Goal: Obtain resource: Obtain resource

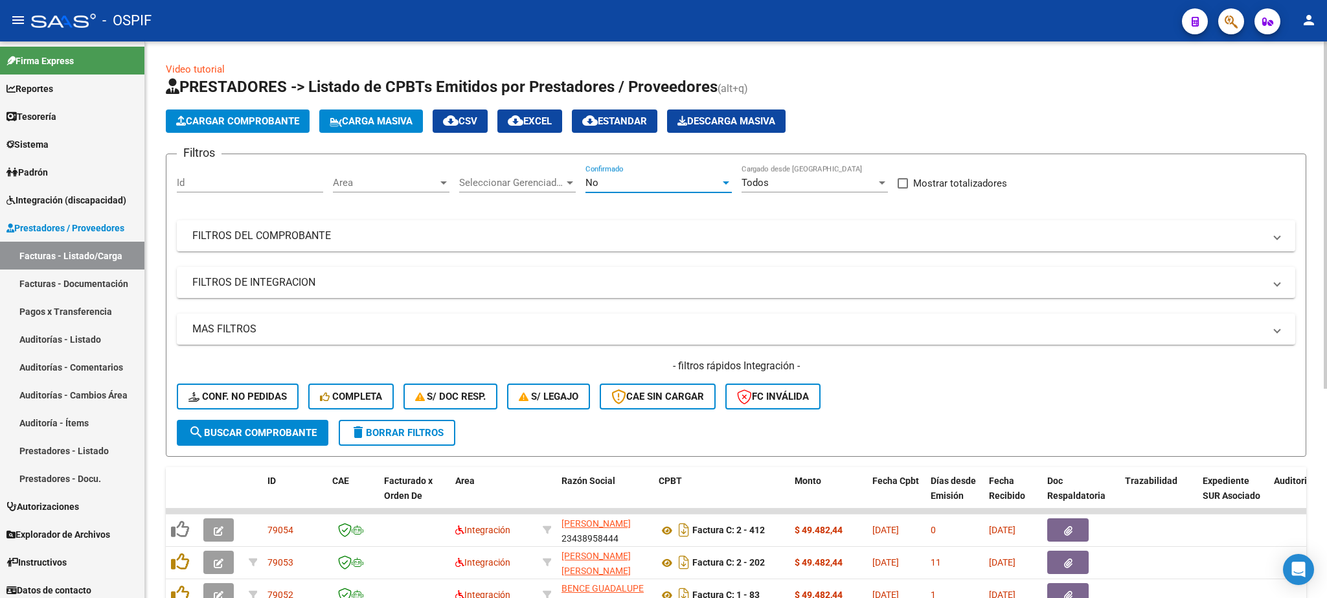
click at [656, 185] on div "No" at bounding box center [652, 183] width 135 height 12
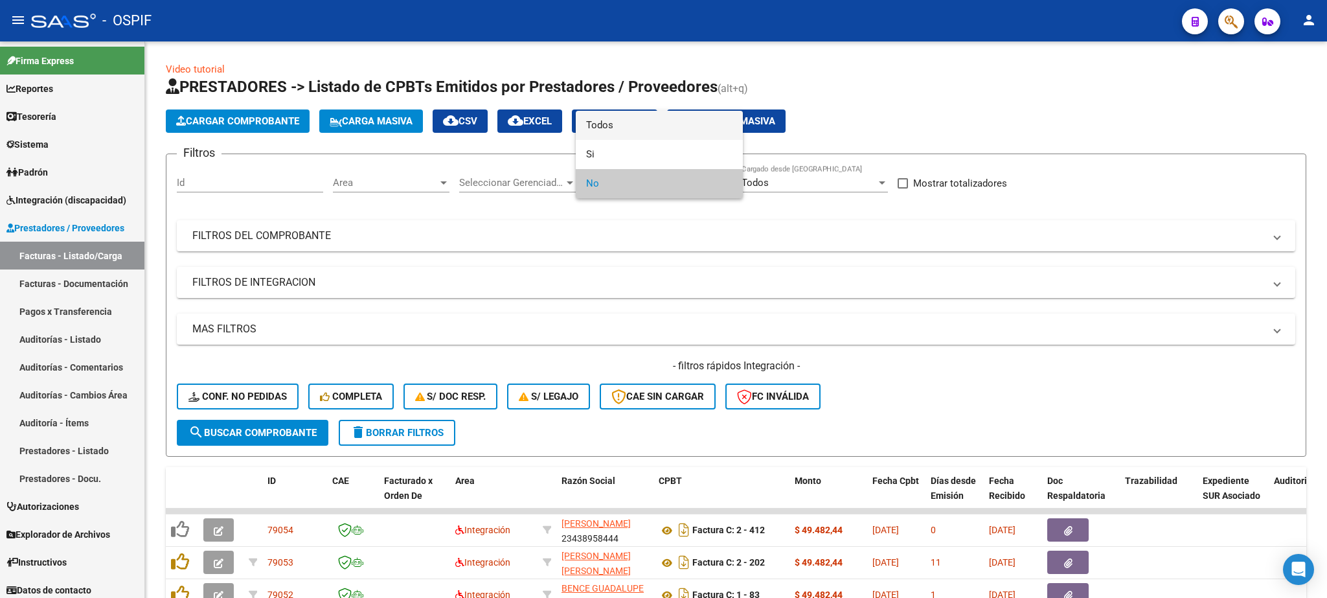
click at [627, 118] on span "Todos" at bounding box center [659, 125] width 146 height 29
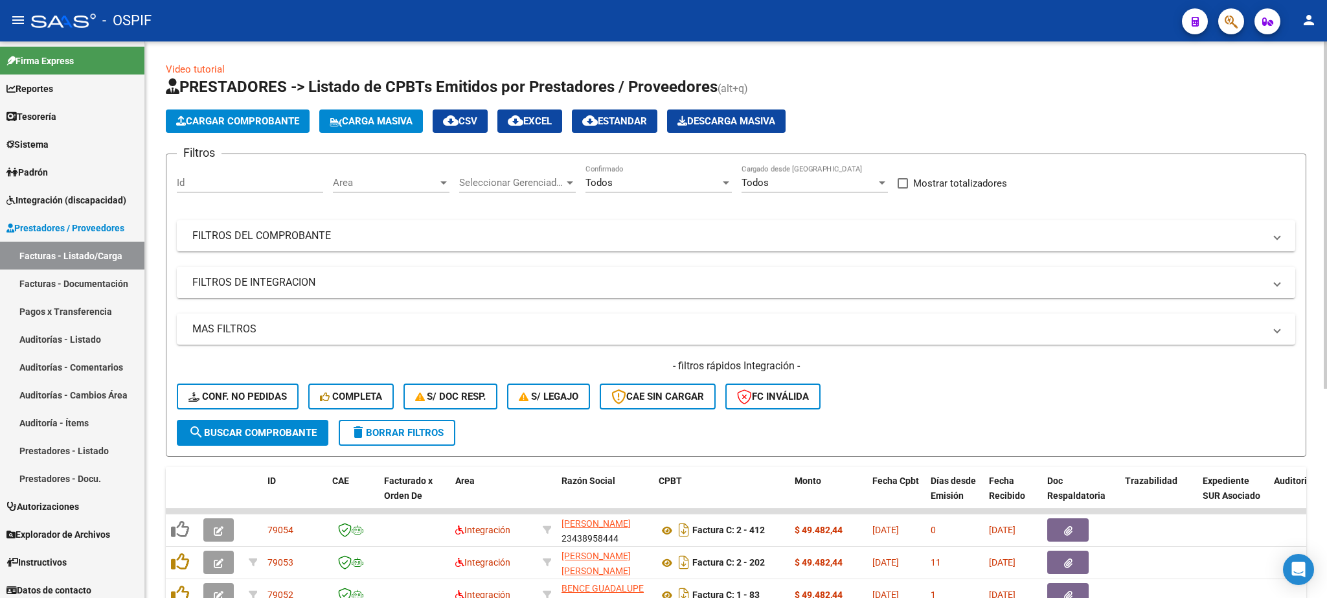
click at [326, 289] on mat-panel-title "FILTROS DE INTEGRACION" at bounding box center [728, 282] width 1072 height 14
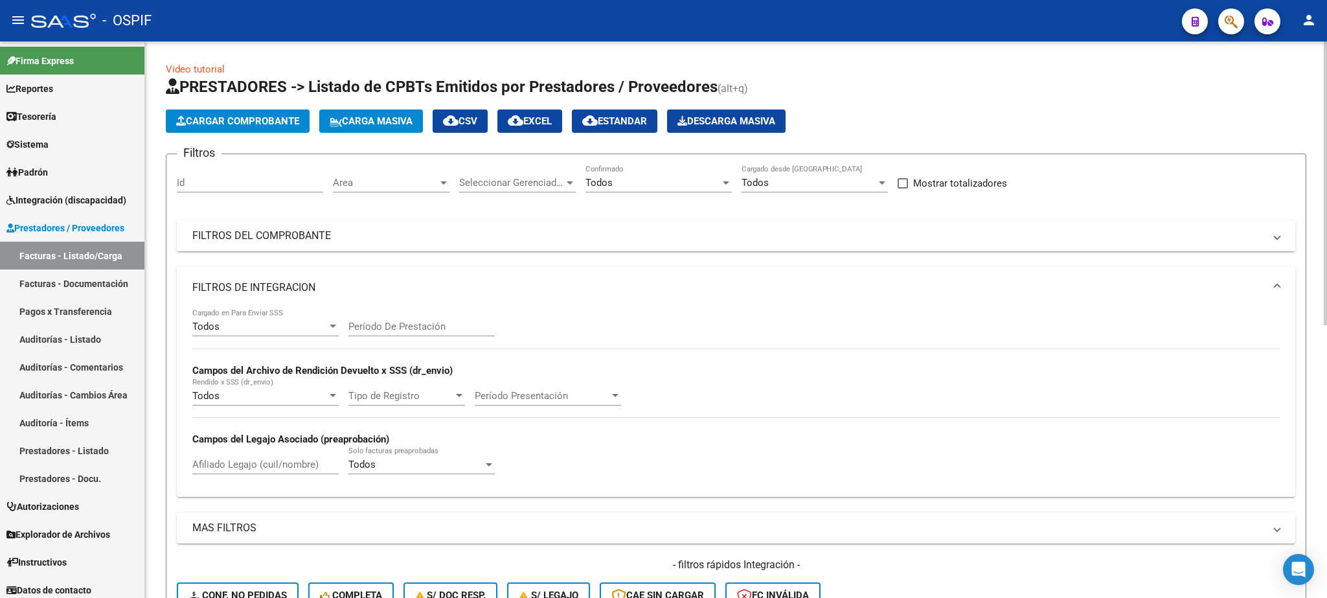
click at [200, 469] on input "Afiliado Legajo (cuil/nombre)" at bounding box center [265, 464] width 146 height 12
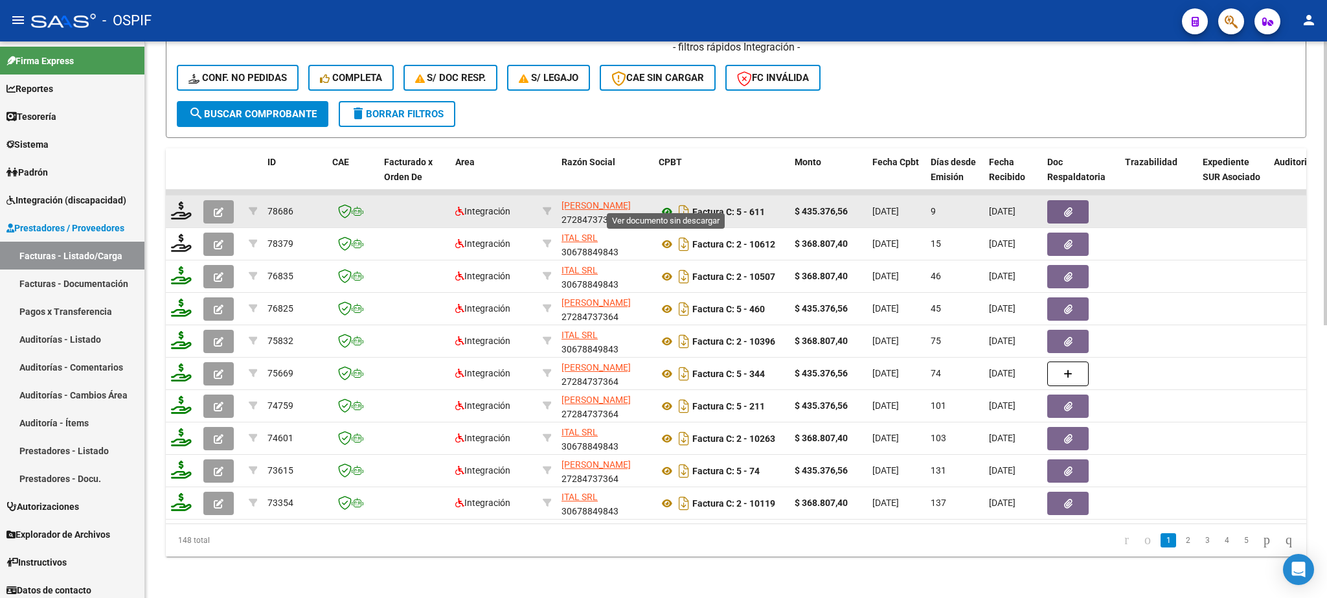
click at [666, 204] on icon at bounding box center [667, 212] width 17 height 16
click at [1074, 202] on button "button" at bounding box center [1067, 211] width 41 height 23
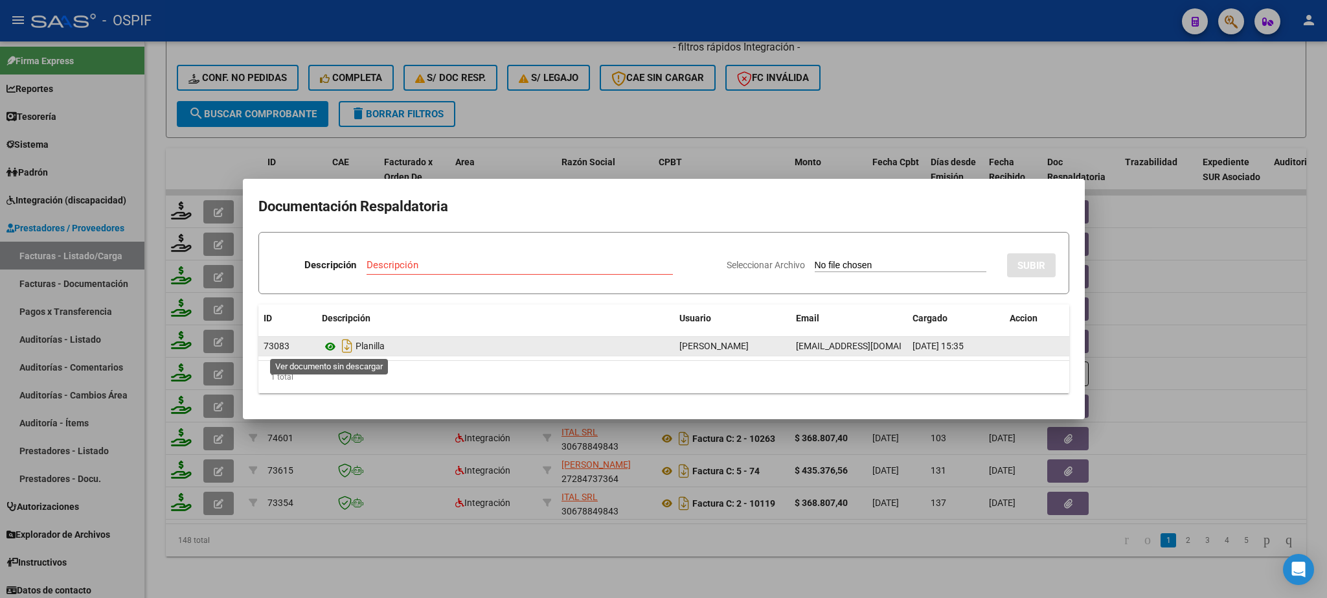
click at [328, 345] on icon at bounding box center [330, 347] width 17 height 16
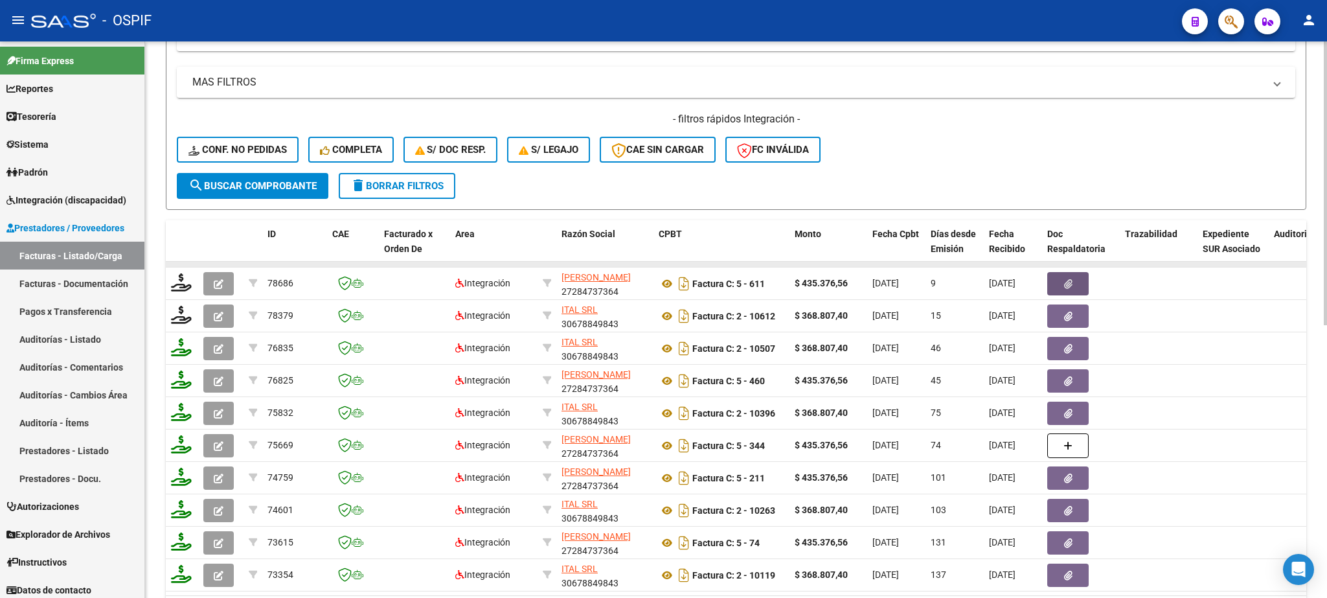
scroll to position [379, 0]
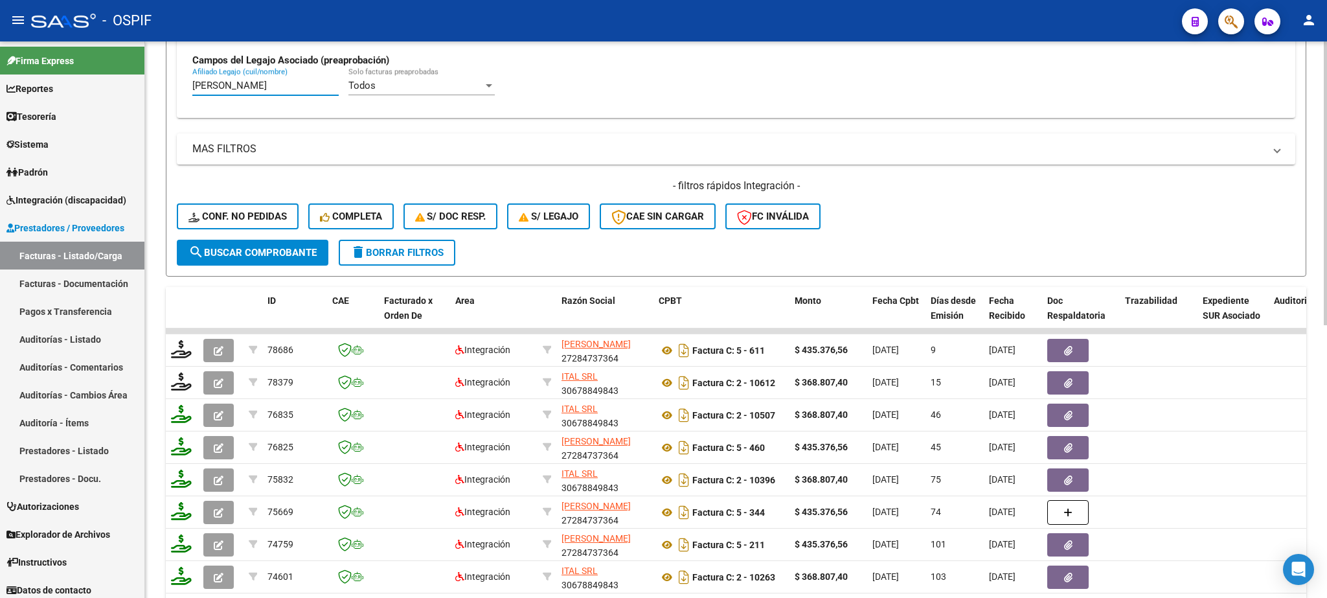
drag, startPoint x: 295, startPoint y: 83, endPoint x: 0, endPoint y: 112, distance: 296.0
click at [192, 91] on input "[PERSON_NAME]" at bounding box center [265, 86] width 146 height 12
type input "juarez ro"
click at [239, 252] on span "search Buscar Comprobante" at bounding box center [252, 253] width 128 height 12
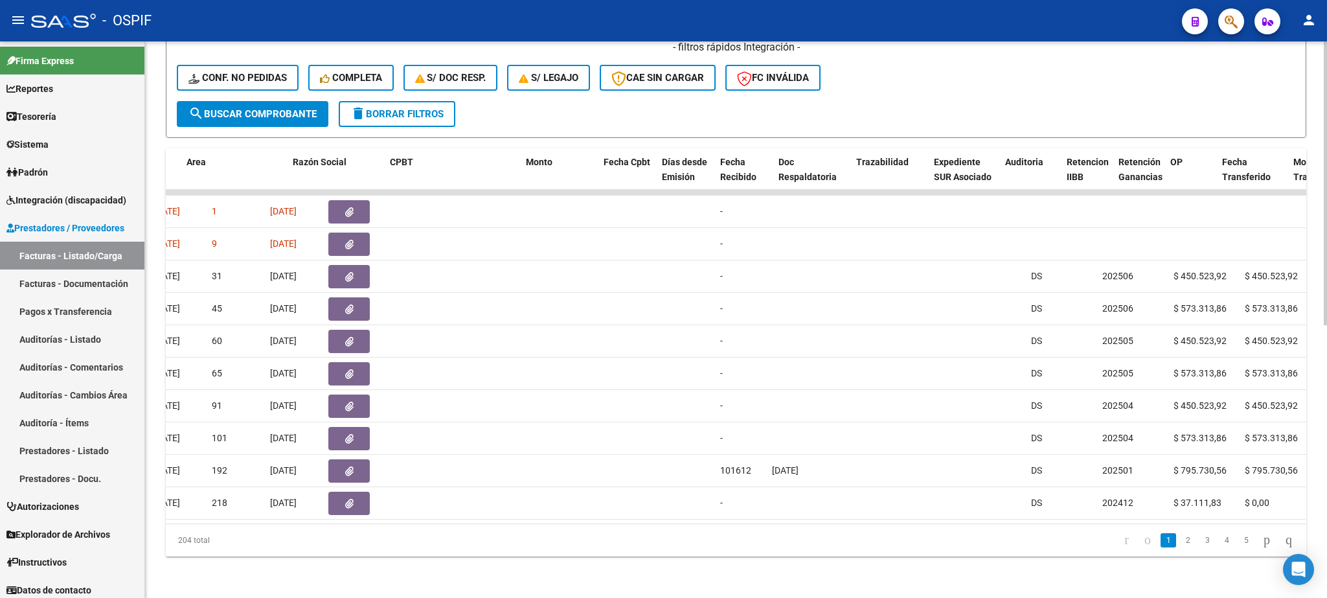
scroll to position [0, 0]
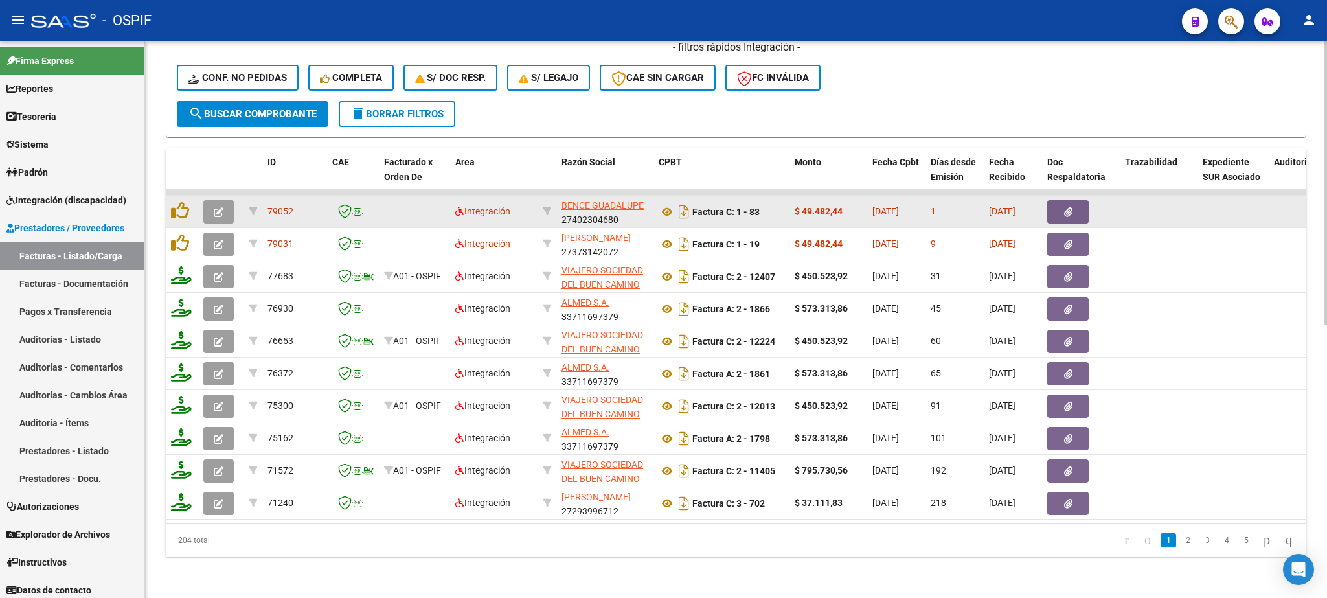
click at [1063, 200] on button "button" at bounding box center [1067, 211] width 41 height 23
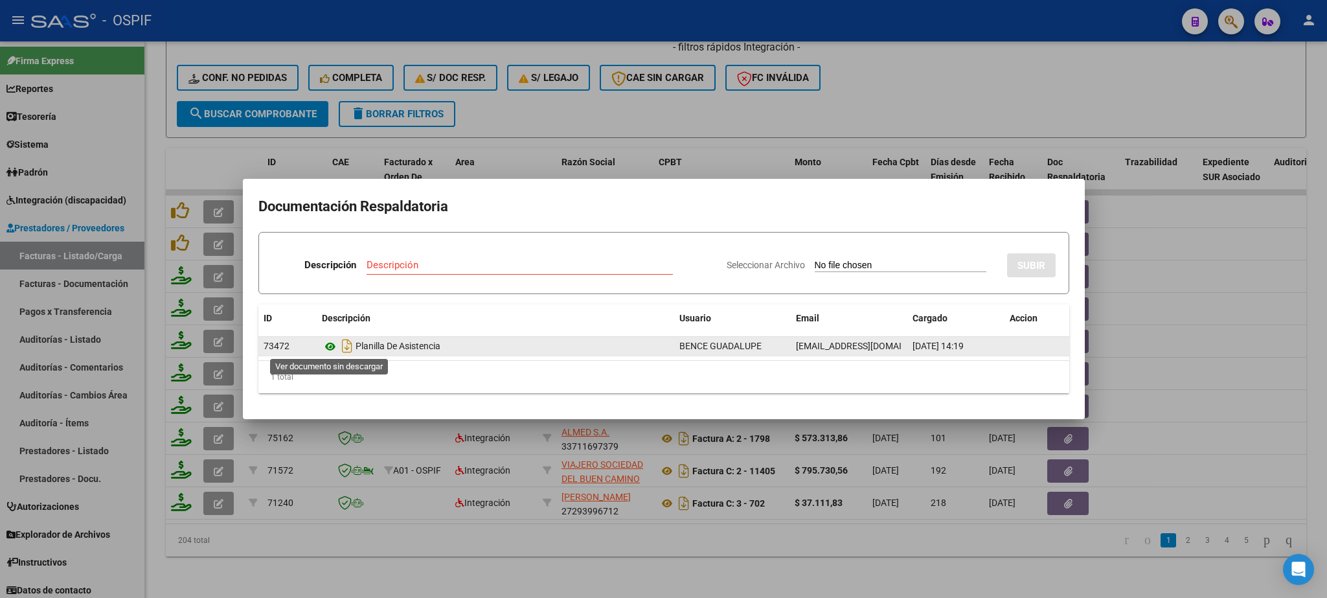
click at [330, 342] on icon at bounding box center [330, 347] width 17 height 16
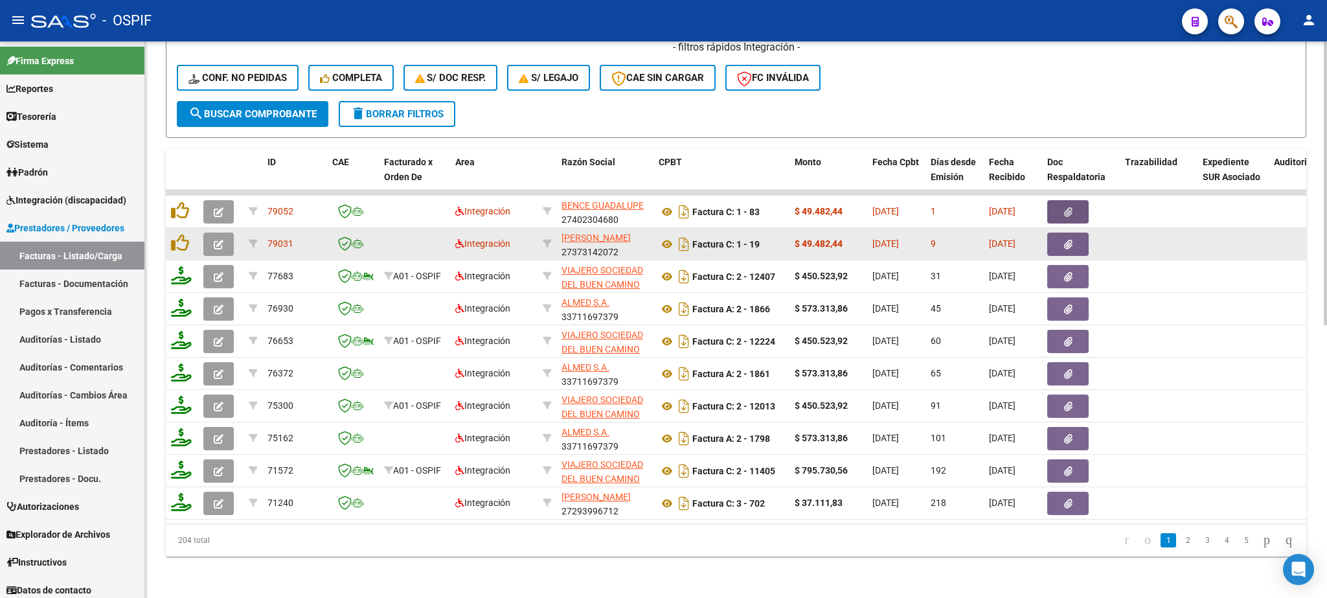
click at [1072, 232] on button "button" at bounding box center [1067, 243] width 41 height 23
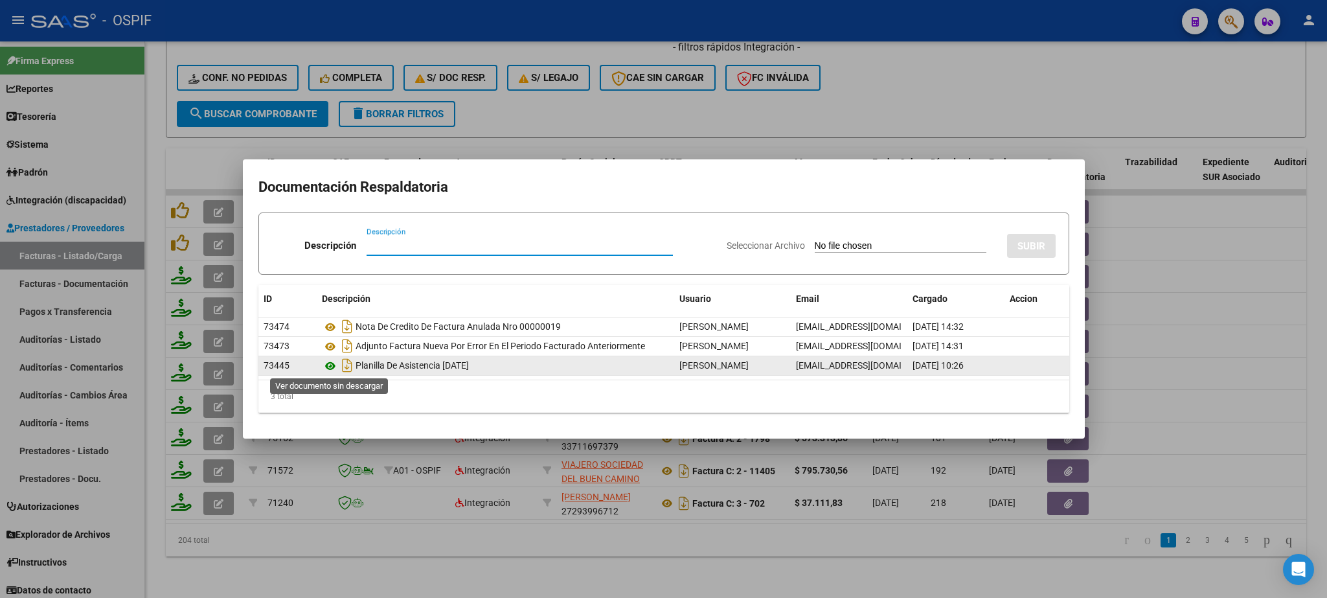
click at [332, 369] on icon at bounding box center [330, 366] width 17 height 16
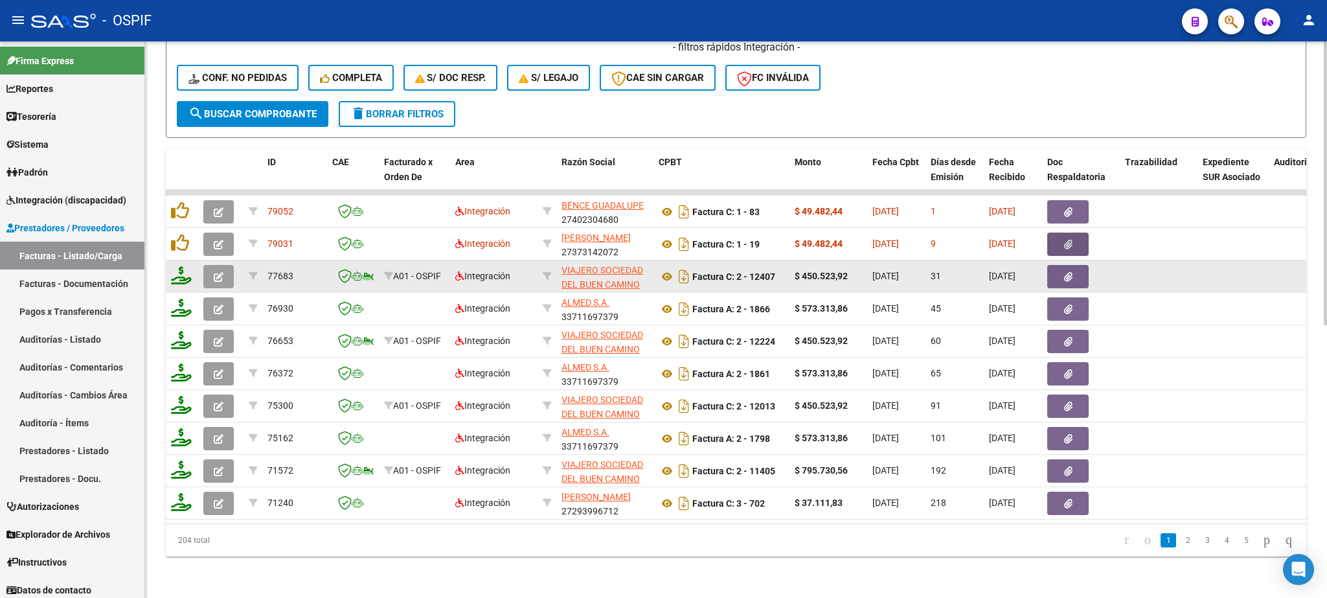
click at [1072, 265] on button "button" at bounding box center [1067, 276] width 41 height 23
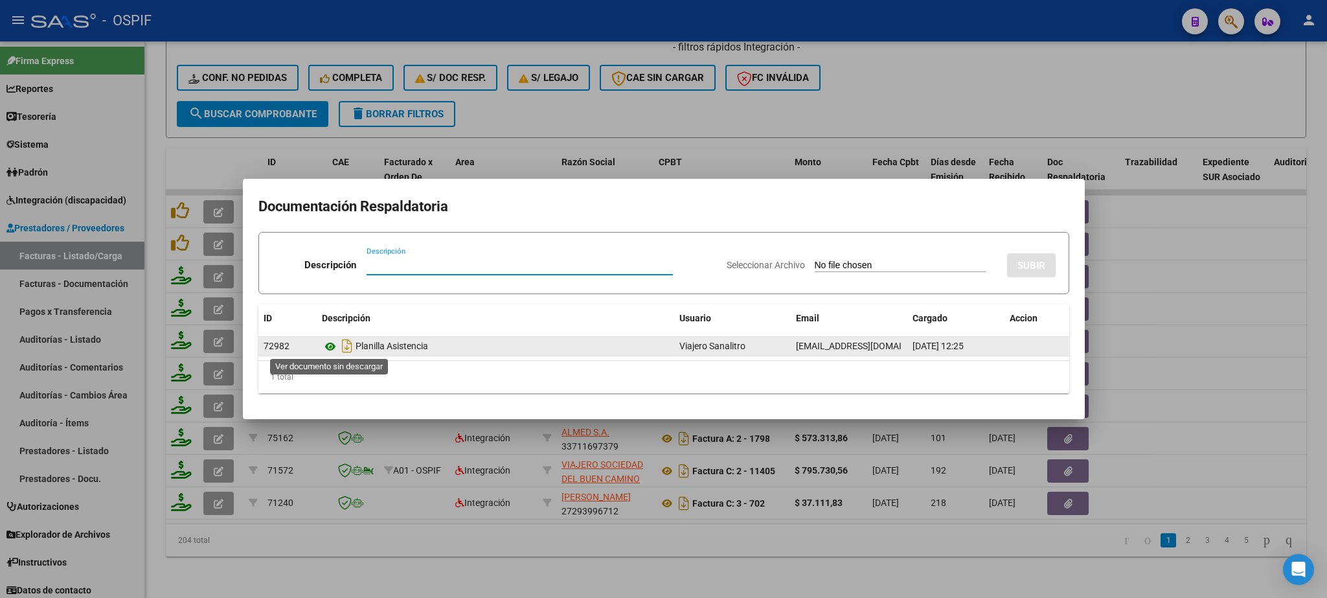
click at [330, 342] on icon at bounding box center [330, 347] width 17 height 16
